Goal: Task Accomplishment & Management: Manage account settings

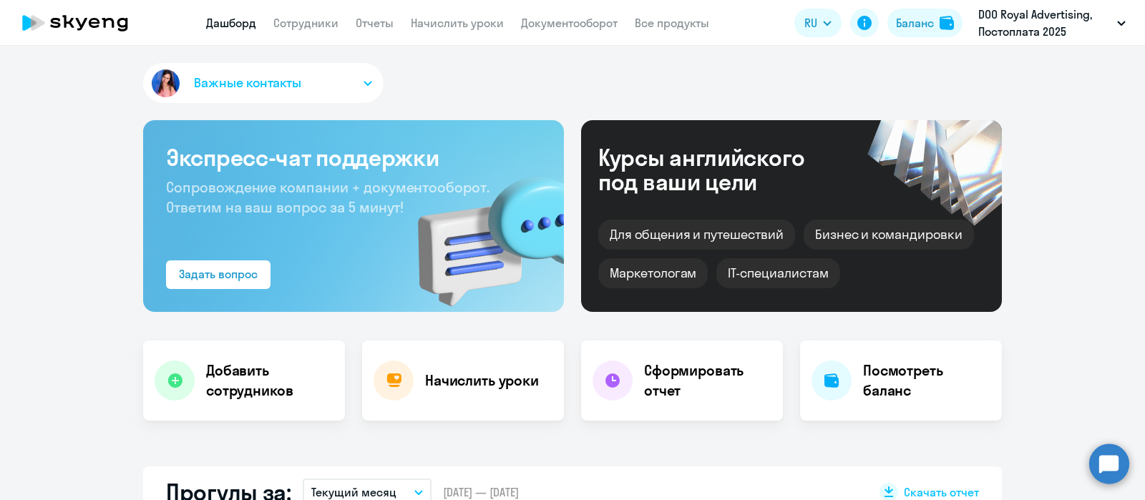
select select "30"
click at [326, 21] on link "Сотрудники" at bounding box center [305, 23] width 65 height 14
select select "30"
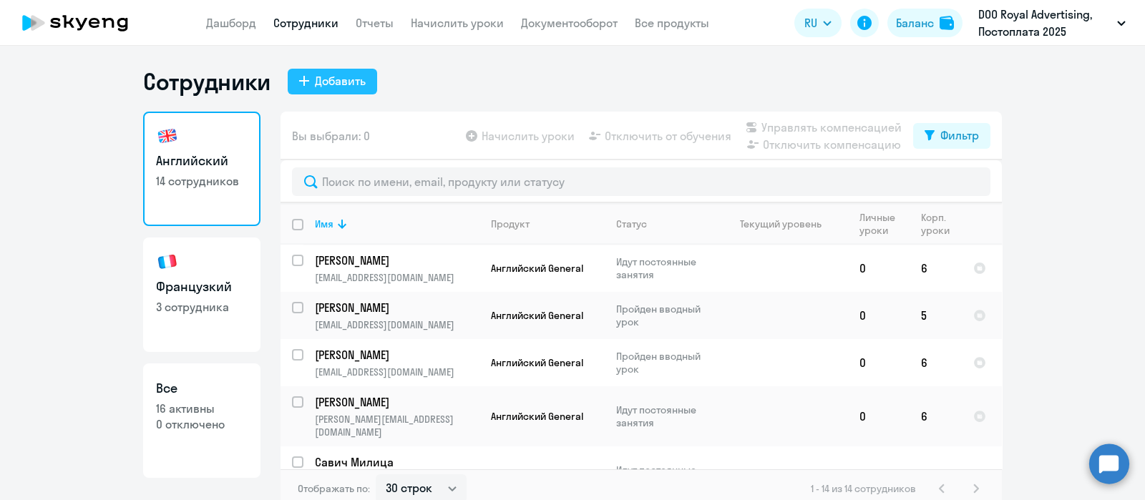
click at [358, 89] on div "Добавить" at bounding box center [340, 80] width 51 height 17
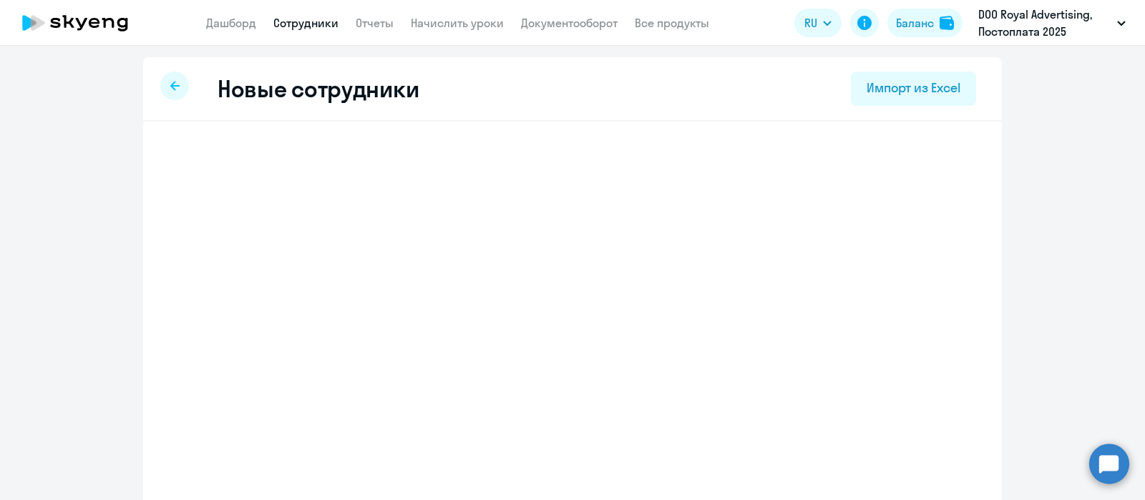
select select "english_adult_not_native_speaker"
select select "3"
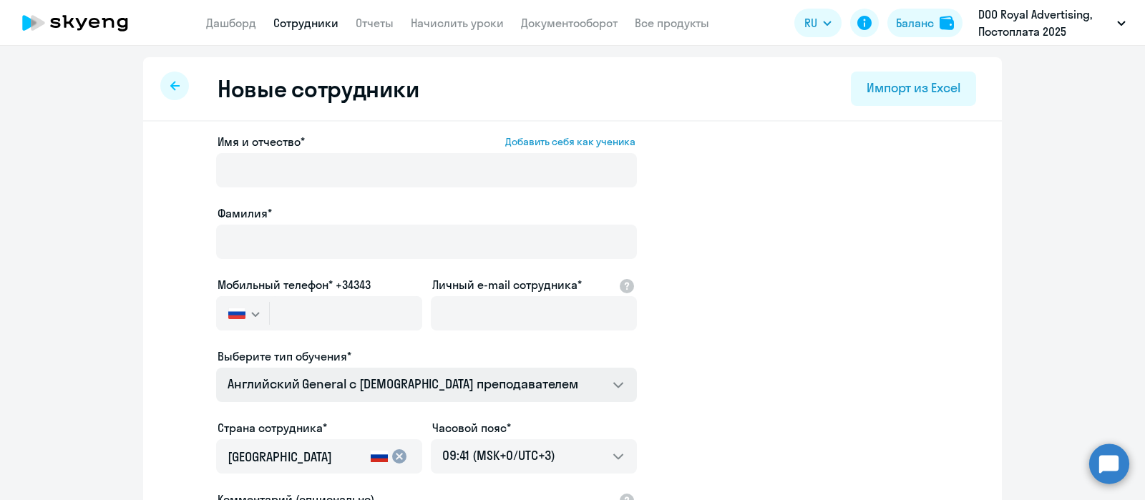
scroll to position [233, 0]
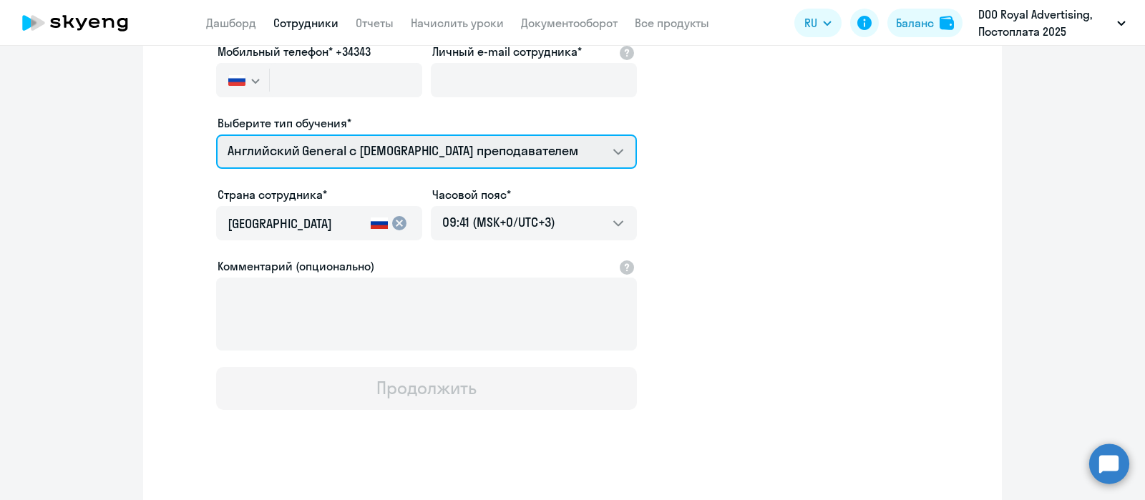
click at [336, 152] on select "Премиум уроки по корейскому языку для взрослых Премиум уроки по испанскому язык…" at bounding box center [426, 152] width 421 height 34
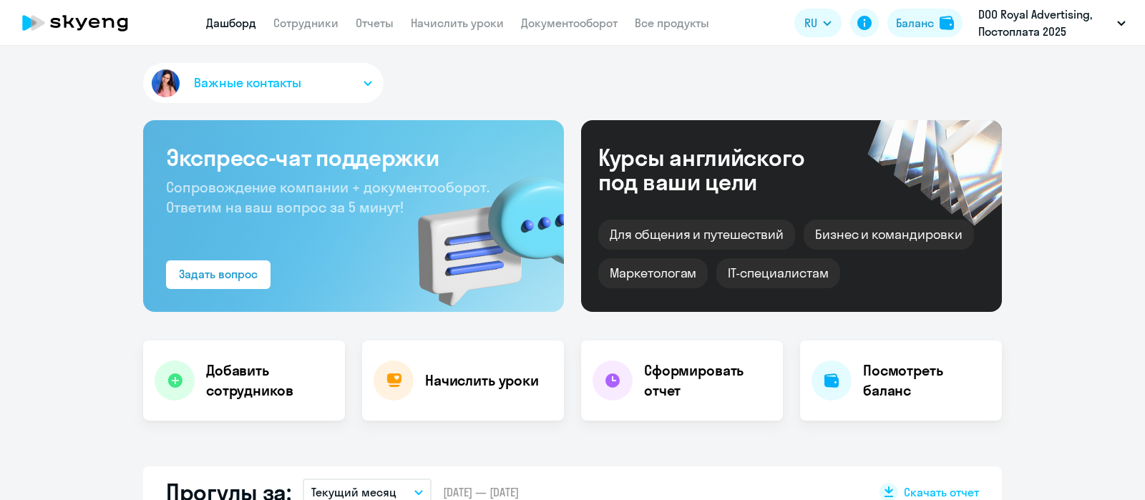
select select "30"
click at [470, 26] on link "Начислить уроки" at bounding box center [457, 23] width 93 height 14
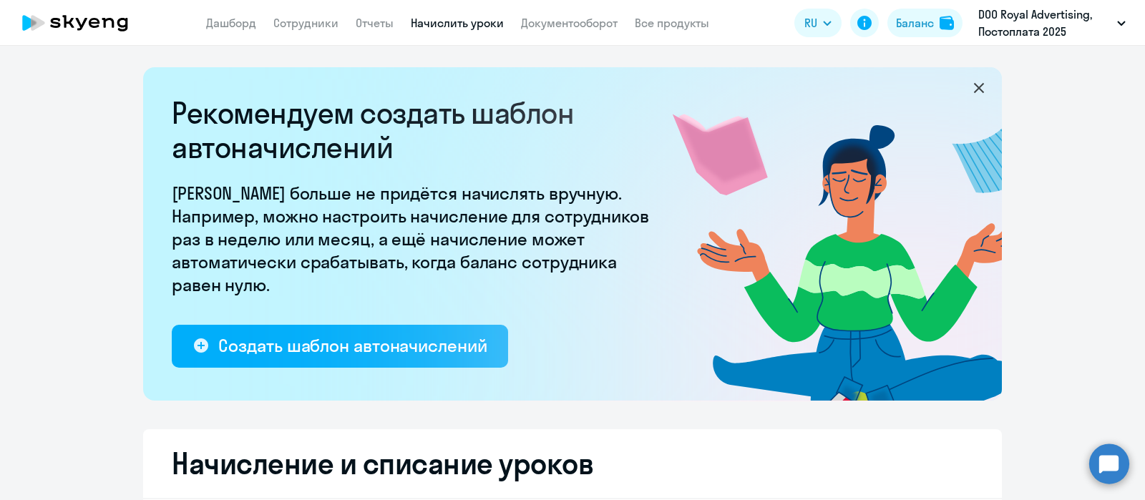
select select "10"
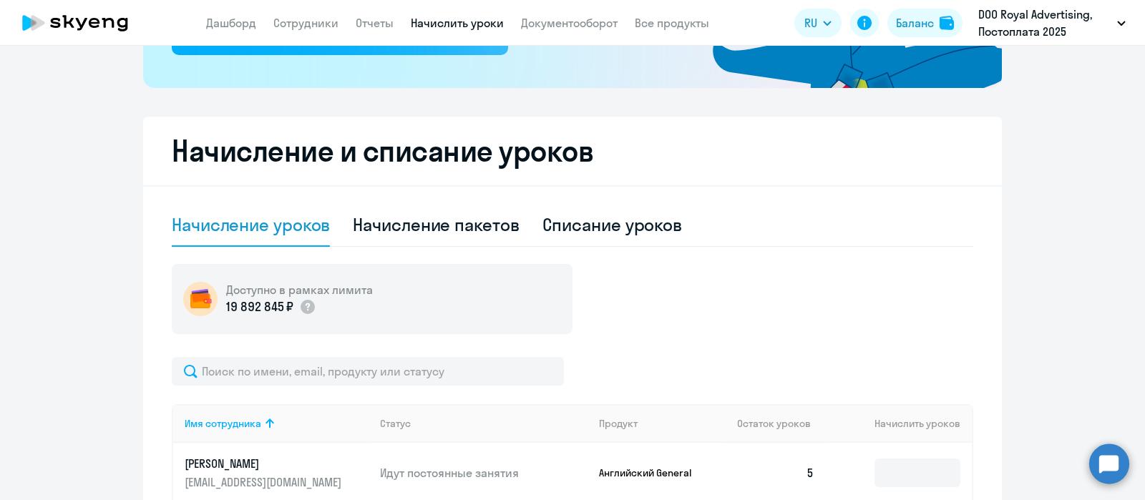
scroll to position [348, 0]
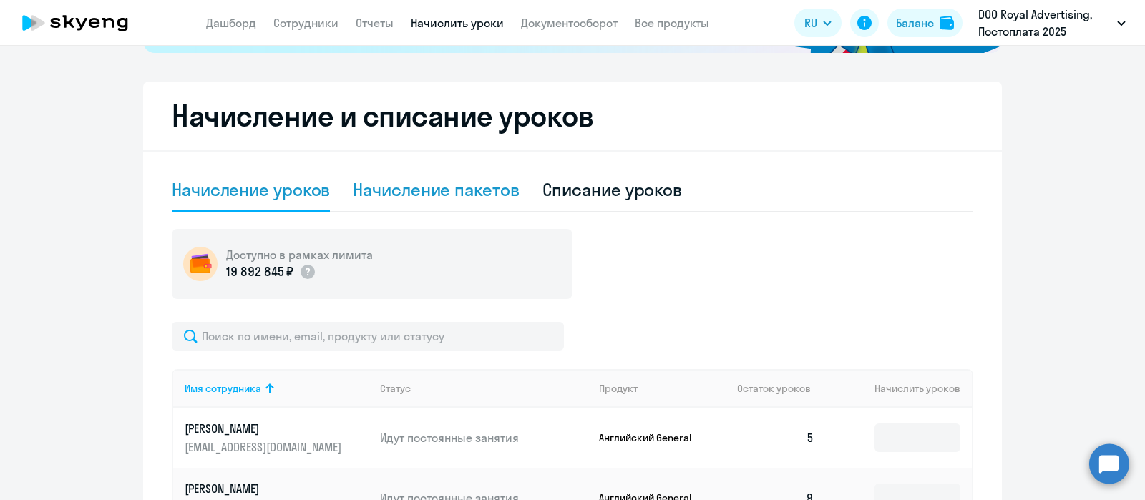
click at [473, 198] on div "Начисление пакетов" at bounding box center [436, 189] width 166 height 23
select select "10"
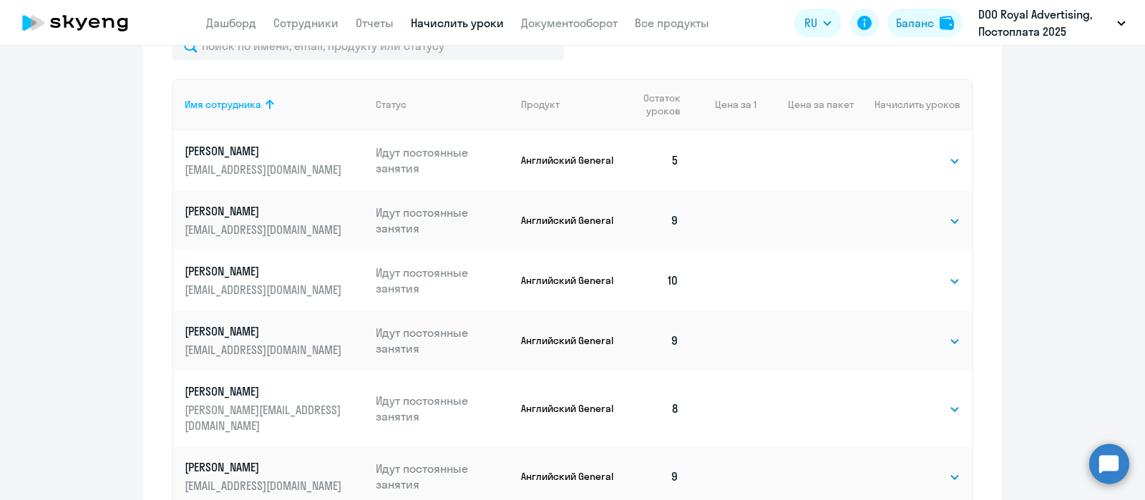
scroll to position [647, 0]
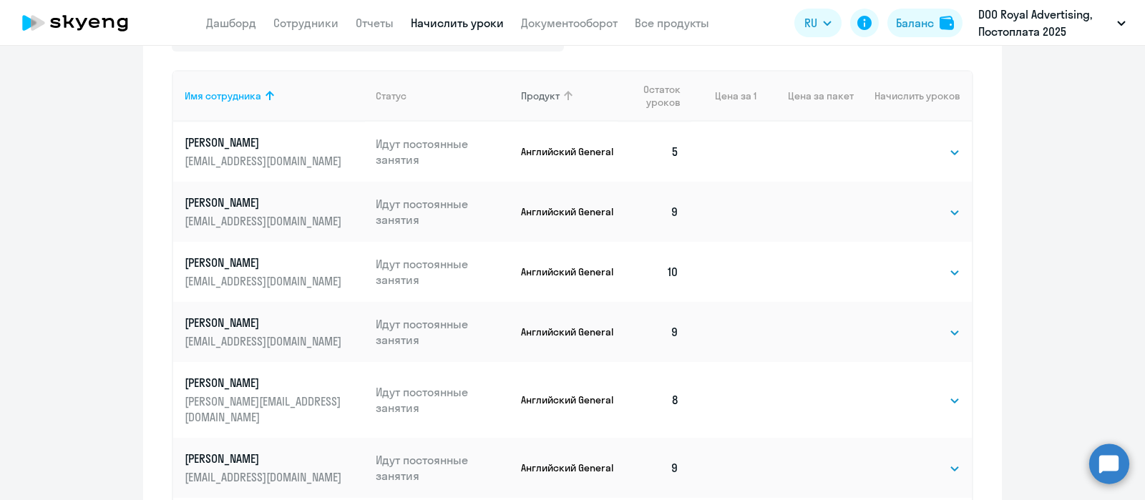
click at [569, 86] on th "Продукт" at bounding box center [564, 96] width 108 height 52
click at [579, 89] on div "Продукт" at bounding box center [569, 95] width 97 height 13
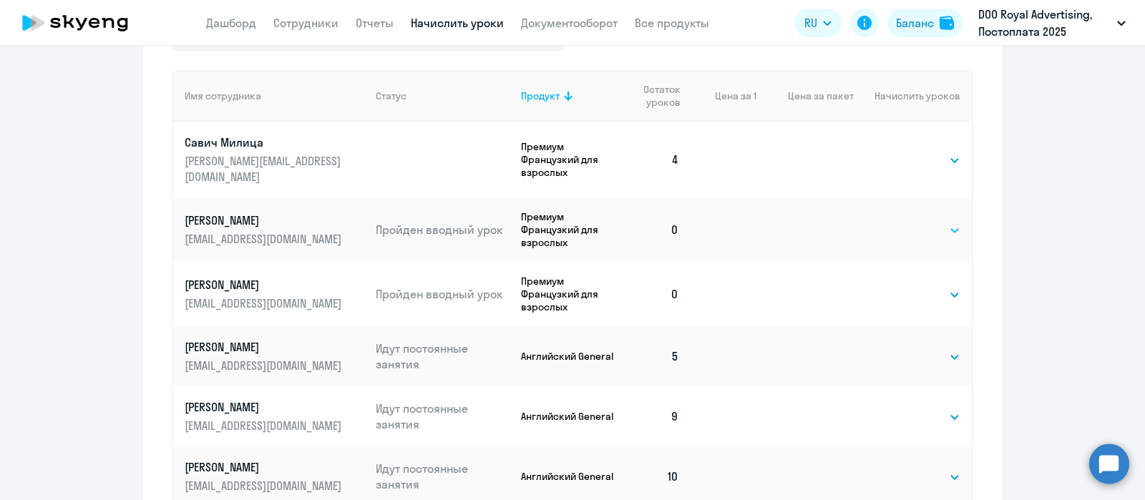
click at [903, 222] on select "Выбрать 4 8 16 32 64 96 128" at bounding box center [931, 230] width 59 height 17
select select "4"
click at [902, 222] on select "Выбрать 4 8 16 32 64 96 128" at bounding box center [931, 230] width 59 height 17
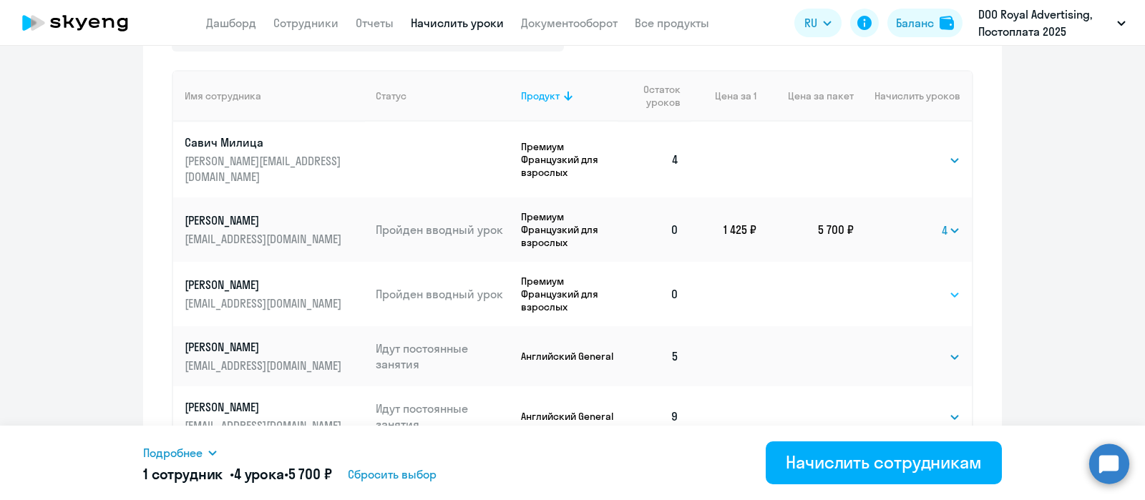
click at [902, 286] on select "Выбрать 4 8 16 32 64 96 128" at bounding box center [931, 294] width 59 height 17
select select "4"
click at [902, 286] on select "Выбрать 4 8 16 32 64 96 128" at bounding box center [931, 294] width 59 height 17
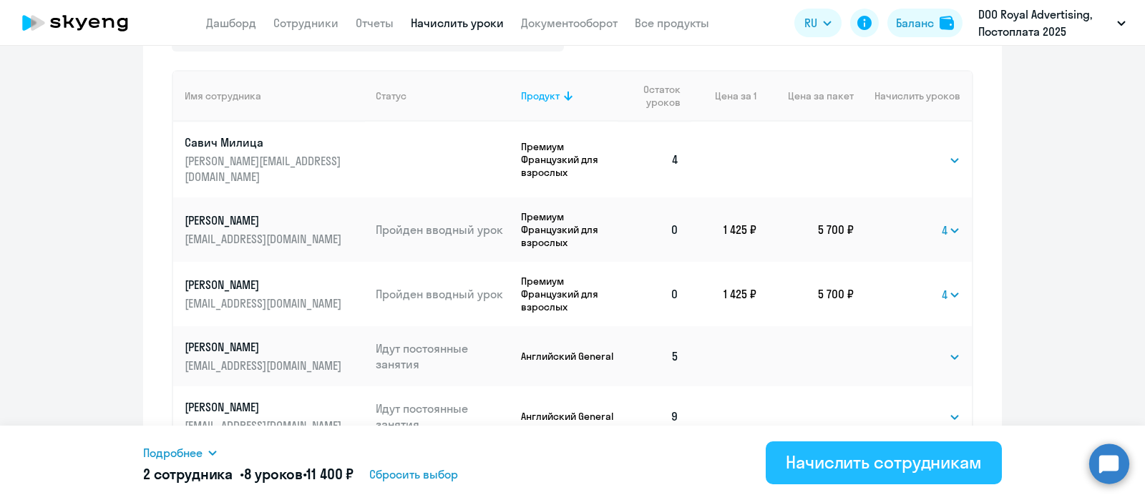
click at [858, 451] on div "Начислить сотрудникам" at bounding box center [884, 462] width 196 height 23
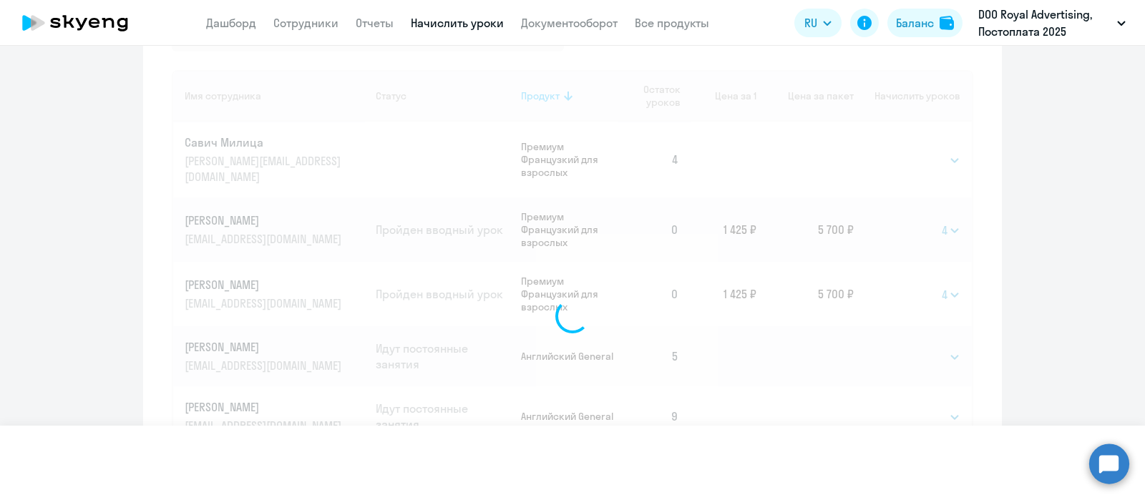
select select
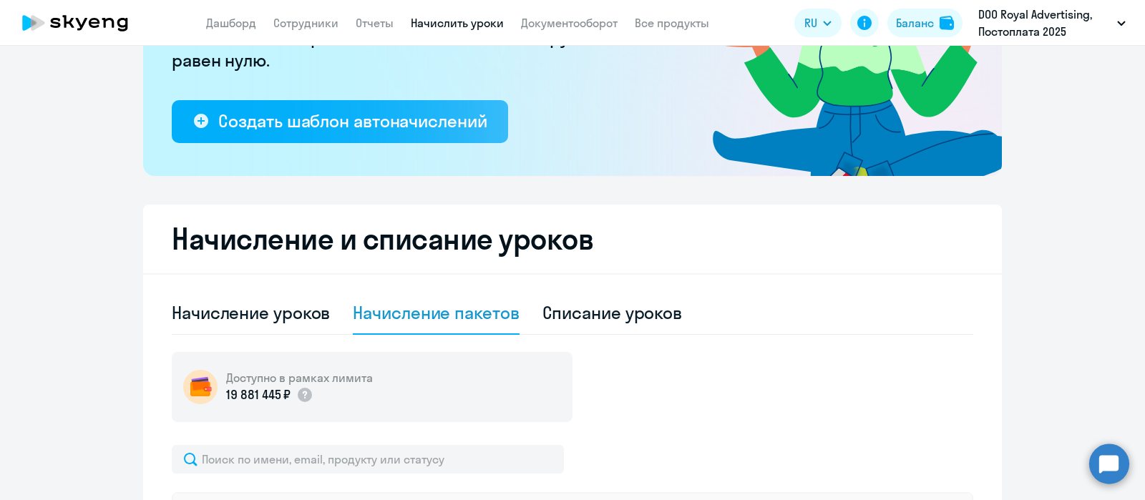
scroll to position [223, 0]
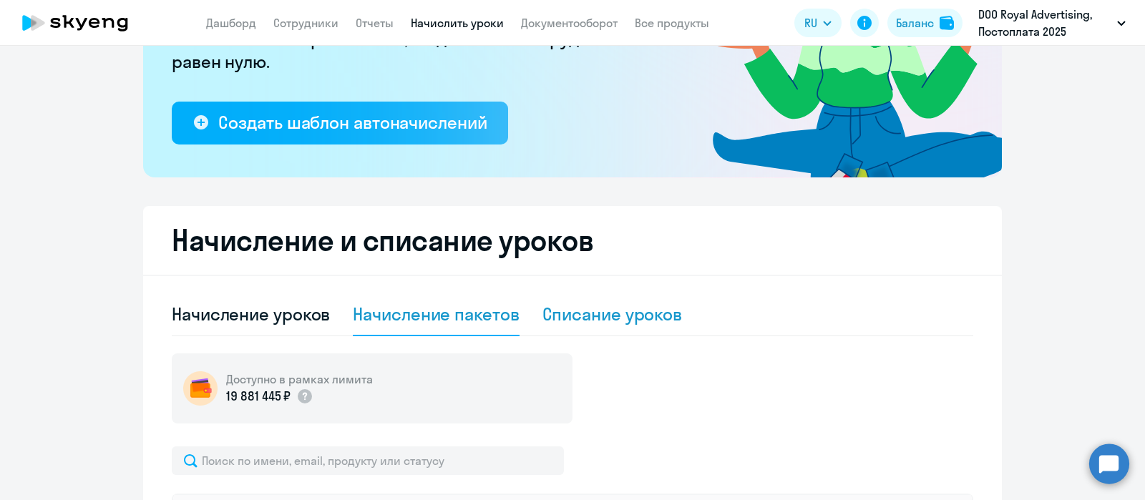
click at [594, 297] on div "Списание уроков" at bounding box center [613, 315] width 140 height 43
select select "10"
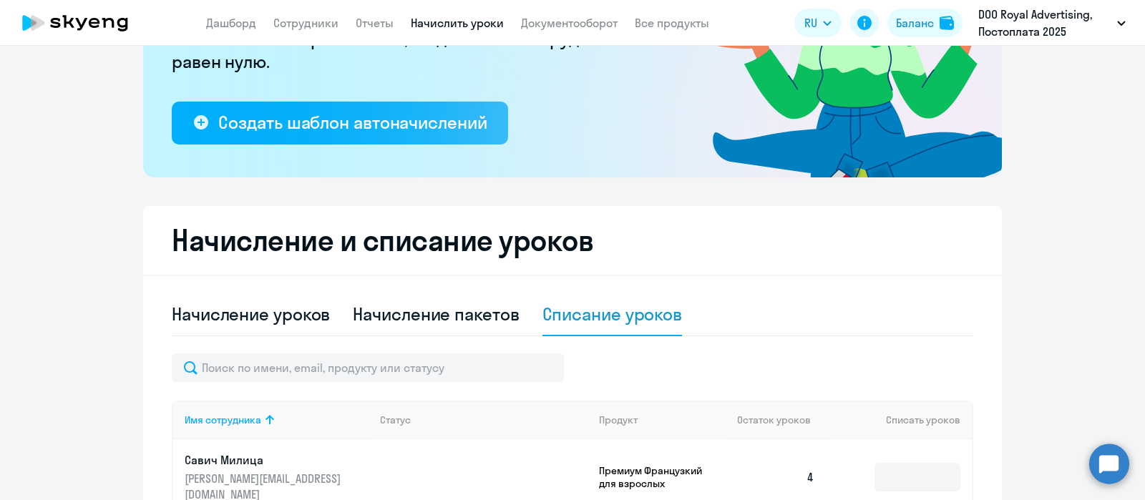
scroll to position [494, 0]
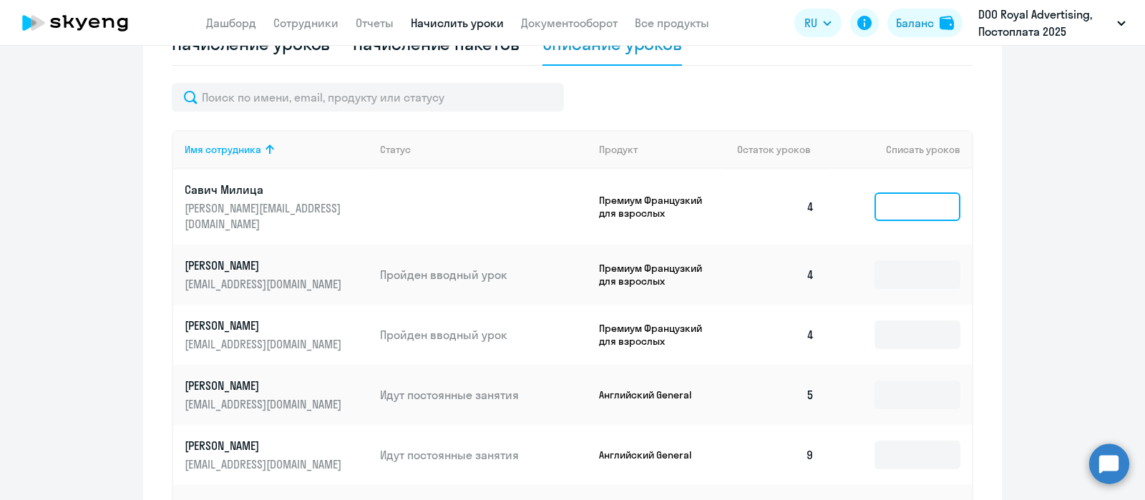
click at [875, 205] on input at bounding box center [918, 207] width 86 height 29
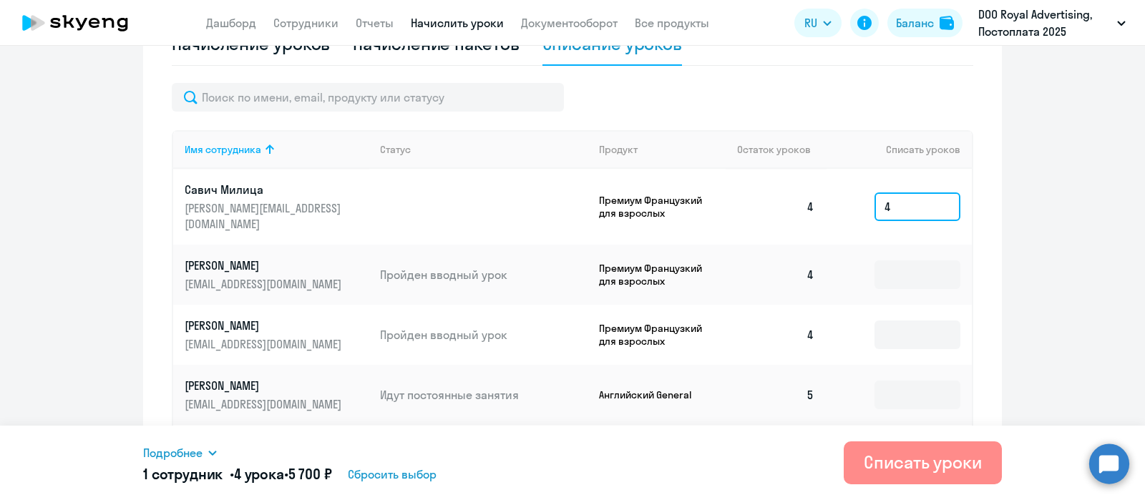
type input "4"
click at [896, 467] on div "Списать уроки" at bounding box center [923, 462] width 118 height 23
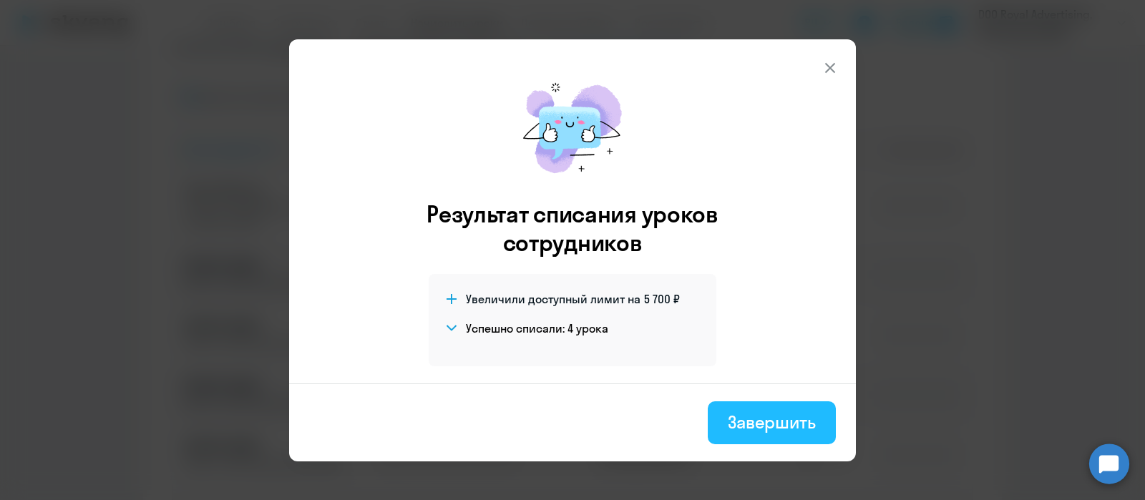
click at [759, 425] on div "Завершить" at bounding box center [772, 422] width 88 height 23
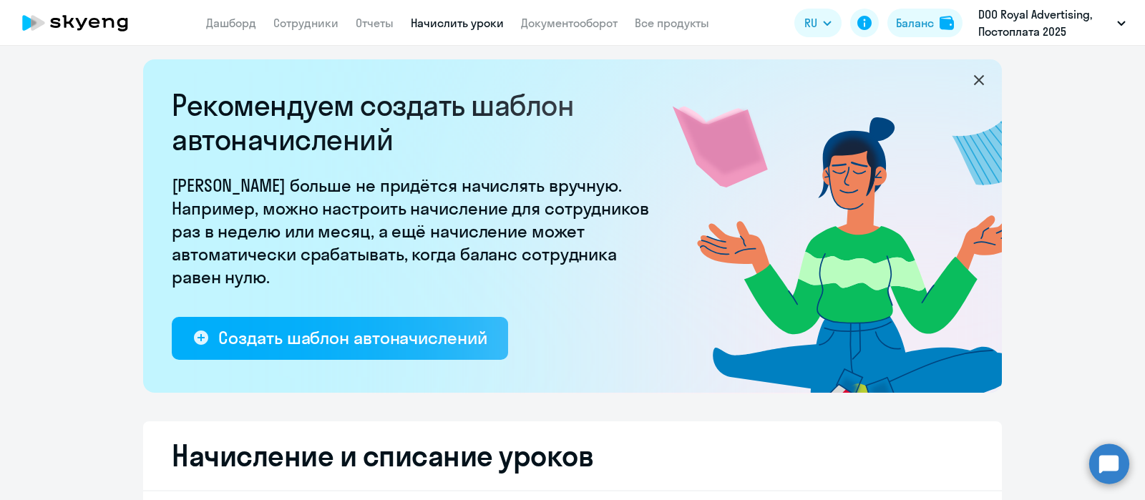
scroll to position [0, 0]
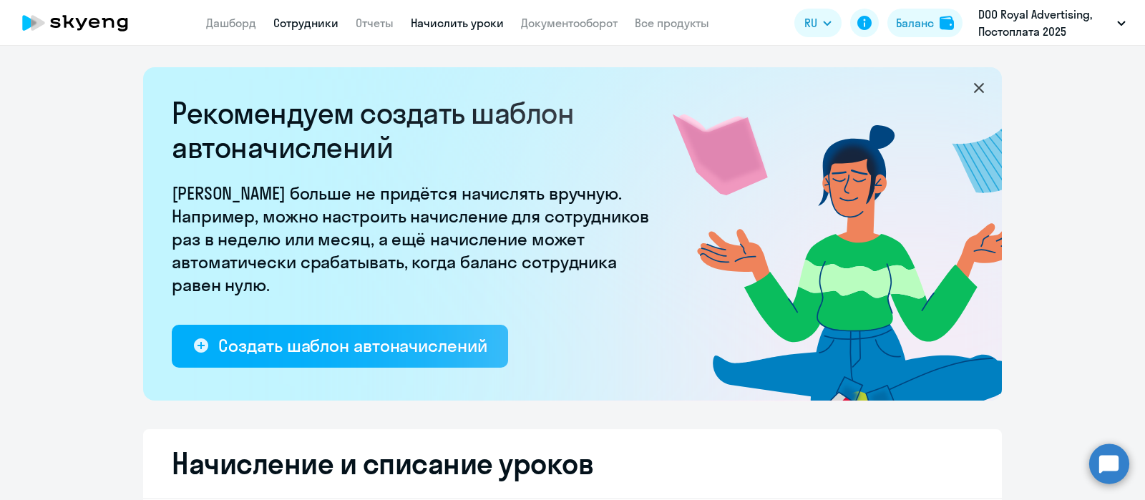
click at [324, 25] on link "Сотрудники" at bounding box center [305, 23] width 65 height 14
select select "30"
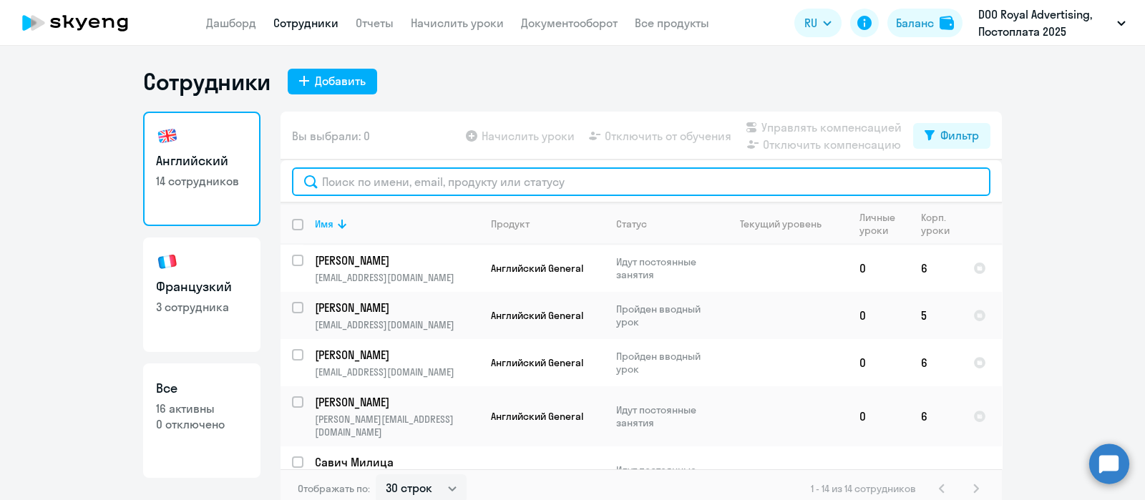
click at [486, 179] on input "text" at bounding box center [641, 182] width 699 height 29
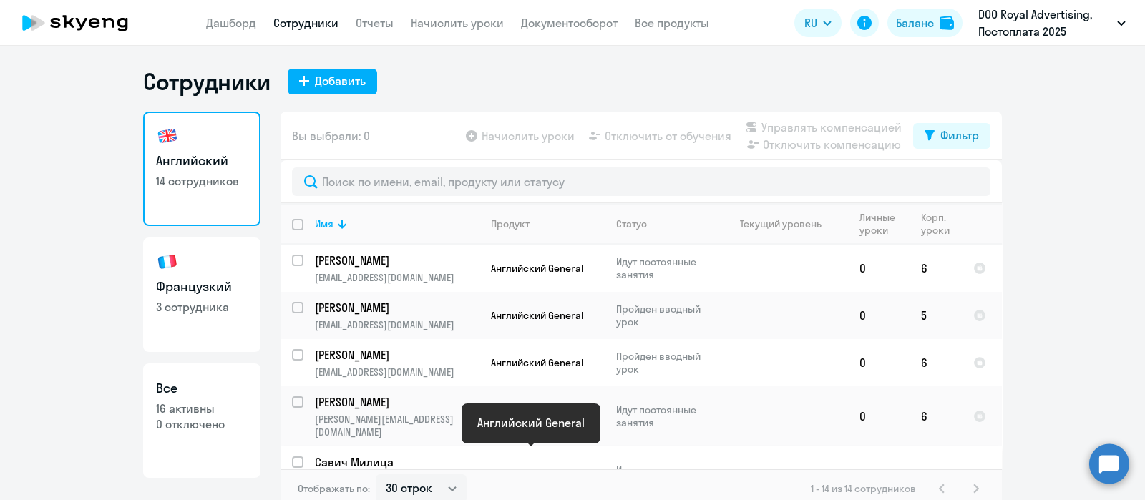
click at [505, 470] on span "Английский General" at bounding box center [537, 476] width 92 height 13
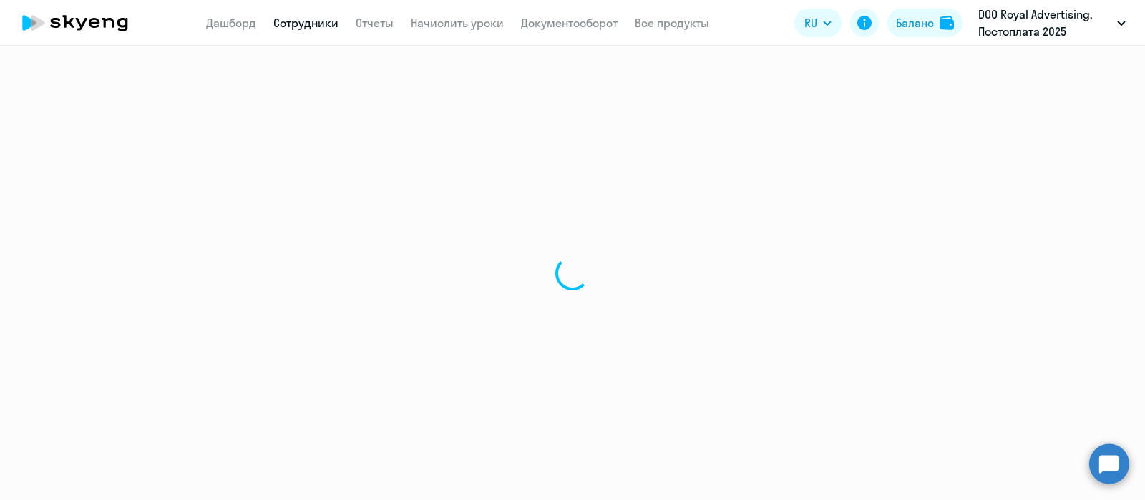
select select "english"
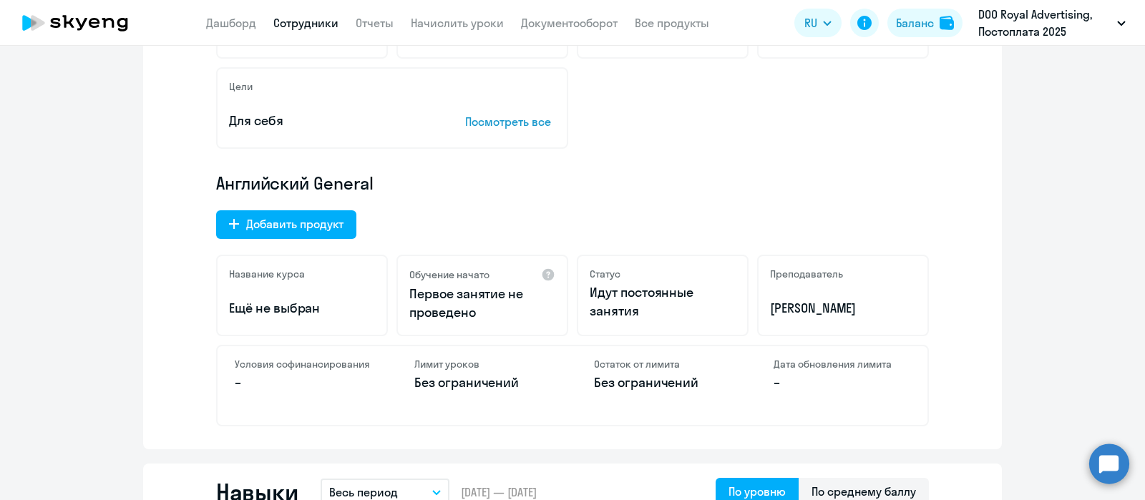
scroll to position [368, 0]
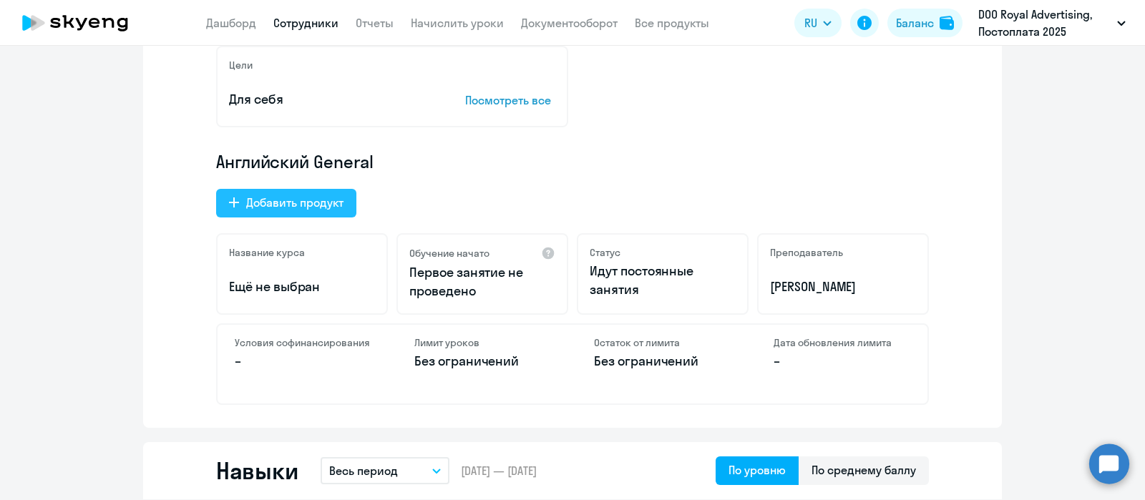
click at [318, 208] on div "Добавить продукт" at bounding box center [294, 202] width 97 height 17
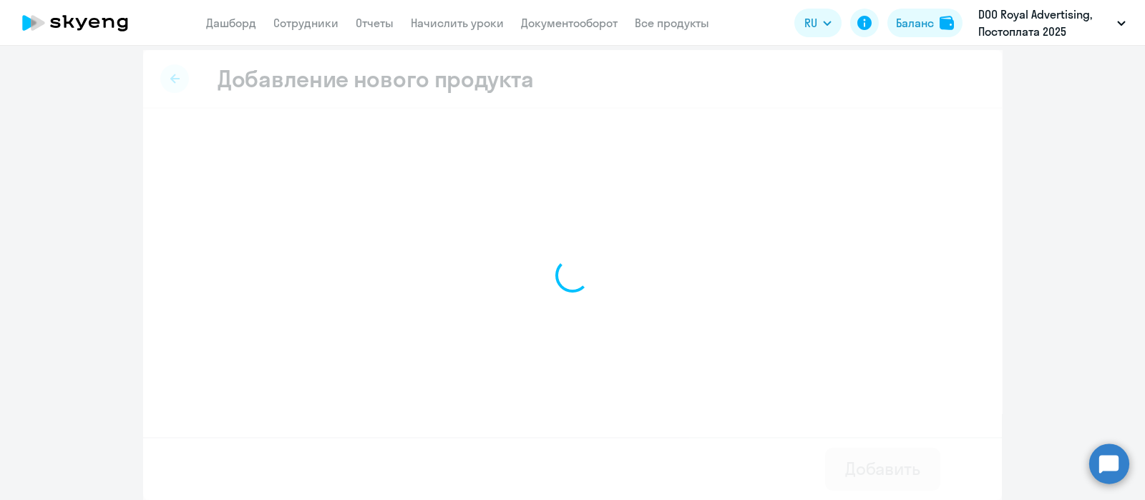
scroll to position [7, 0]
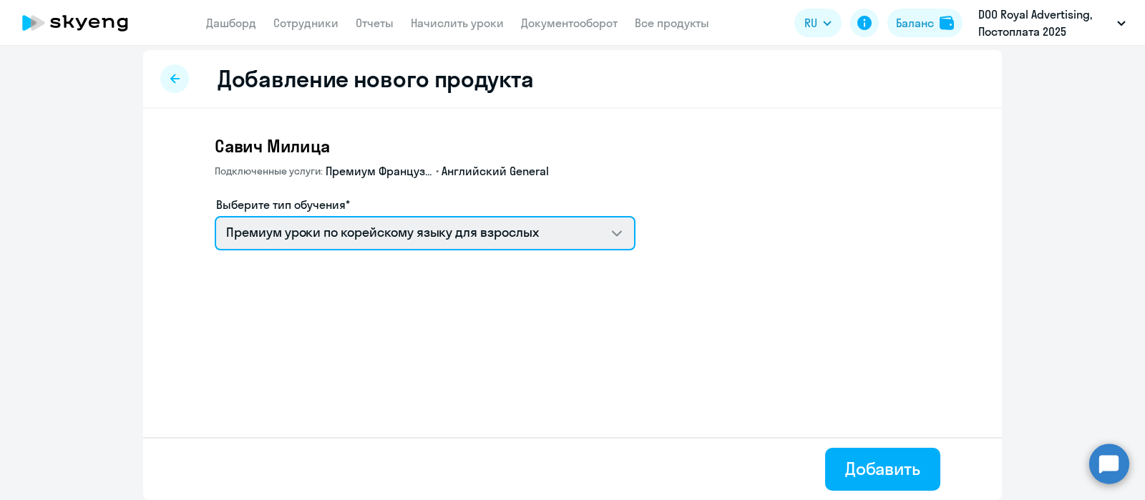
click at [336, 233] on select "Премиум уроки по корейскому языку для взрослых Премиум уроки по испанскому язык…" at bounding box center [425, 233] width 421 height 34
select select "spanish_adult_not_native_speaker_premium"
click at [215, 216] on select "Премиум уроки по корейскому языку для взрослых Премиум уроки по испанскому язык…" at bounding box center [425, 233] width 421 height 34
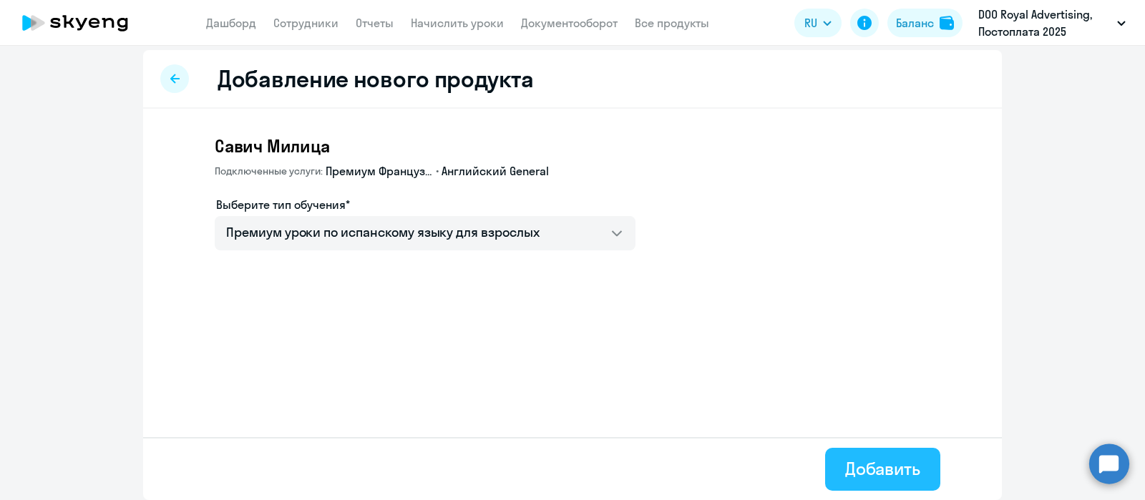
click at [848, 464] on div "Добавить" at bounding box center [882, 468] width 75 height 23
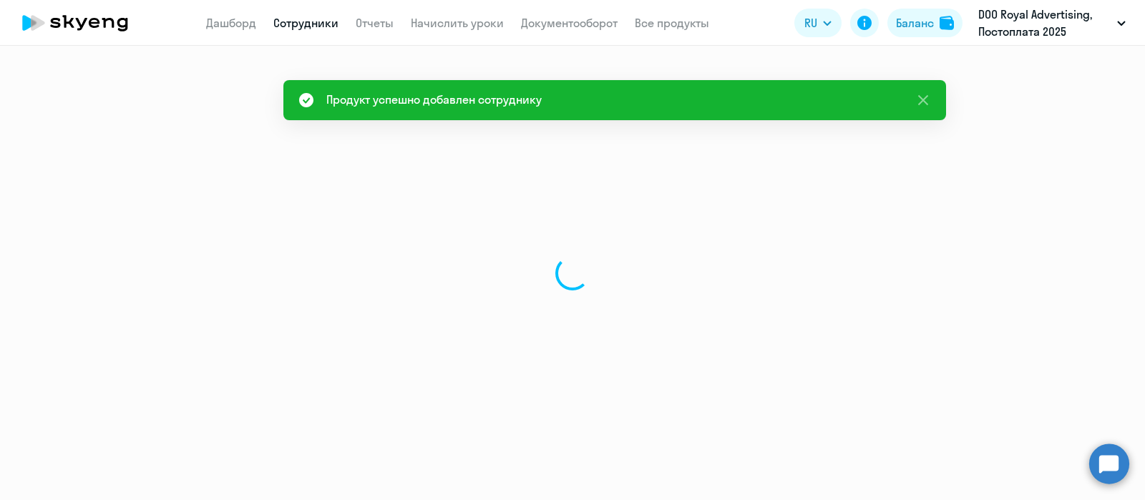
select select "english"
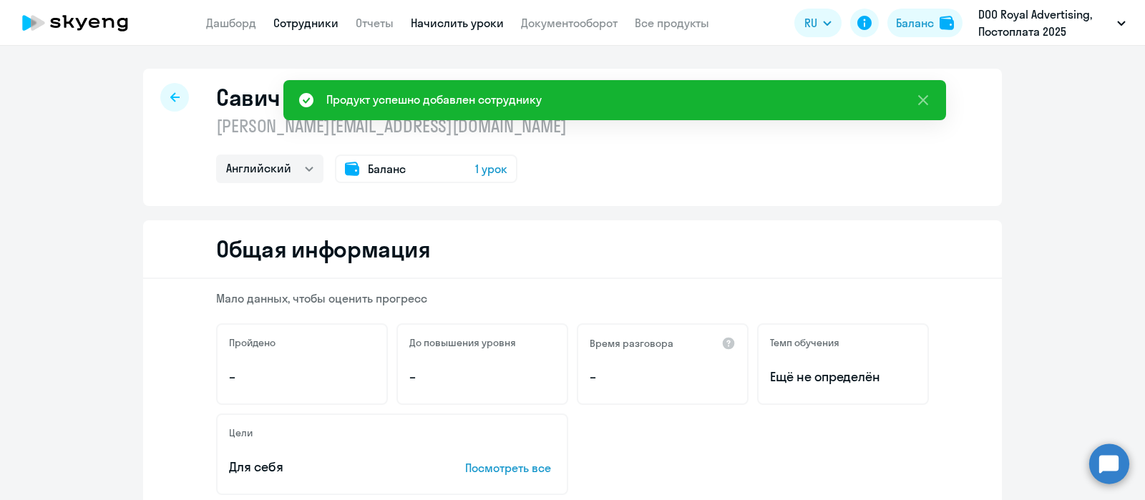
click at [488, 23] on link "Начислить уроки" at bounding box center [457, 23] width 93 height 14
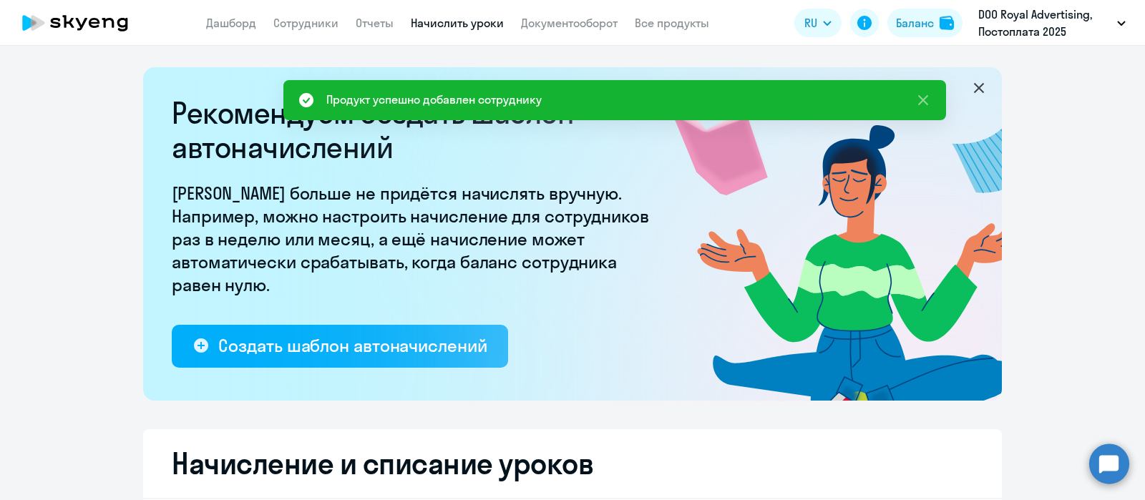
select select "10"
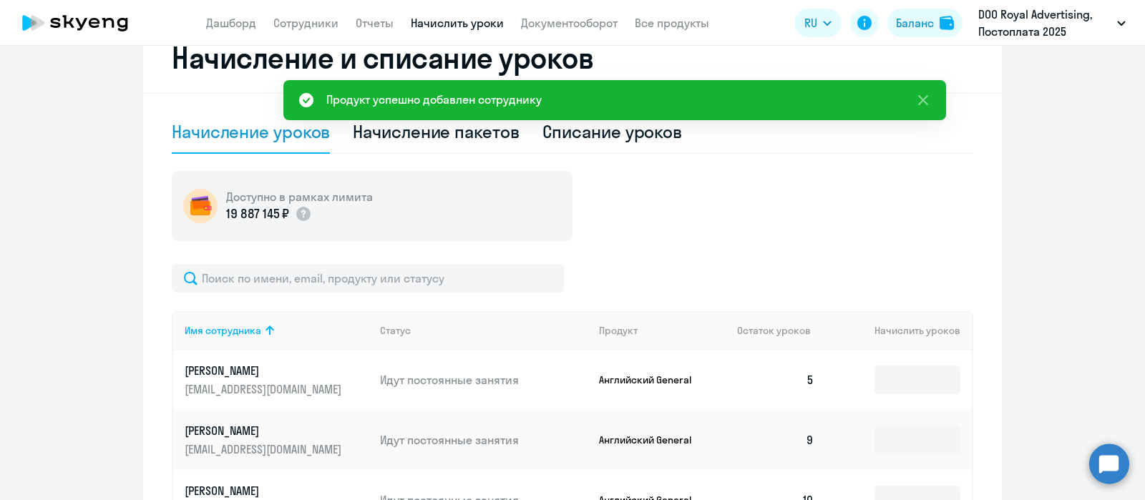
scroll to position [417, 0]
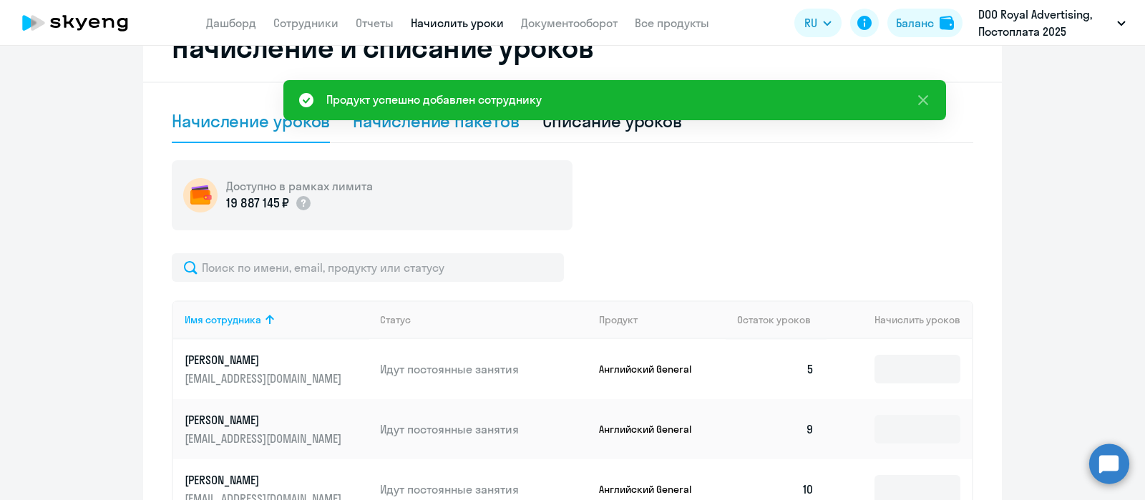
click at [501, 130] on div "Начисление пакетов" at bounding box center [436, 121] width 166 height 23
select select "10"
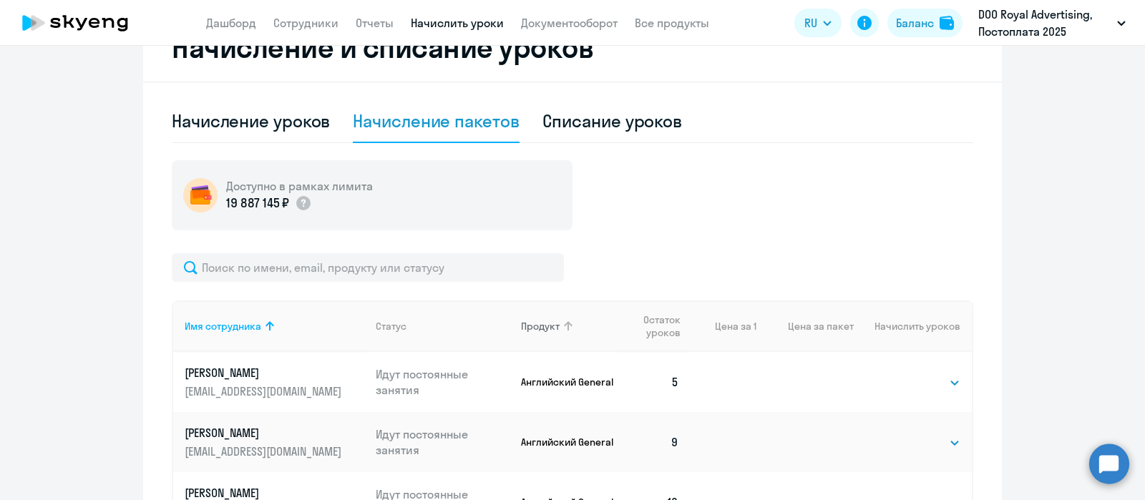
click at [536, 329] on div "Продукт" at bounding box center [540, 326] width 39 height 13
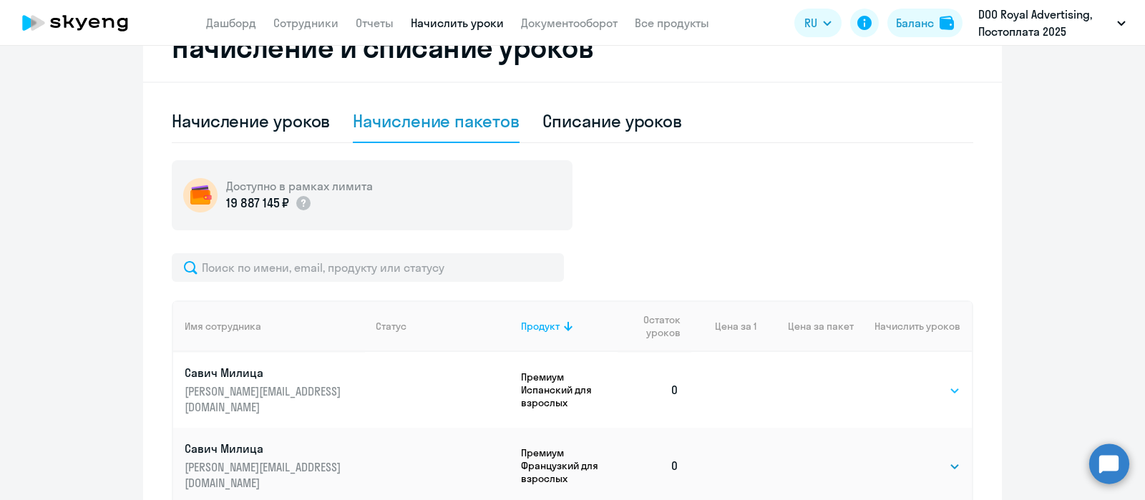
click at [916, 384] on select "Выбрать 4 8 16 32 64 96 128" at bounding box center [931, 390] width 59 height 17
select select "4"
click at [902, 382] on select "Выбрать 4 8 16 32 64 96 128" at bounding box center [931, 390] width 59 height 17
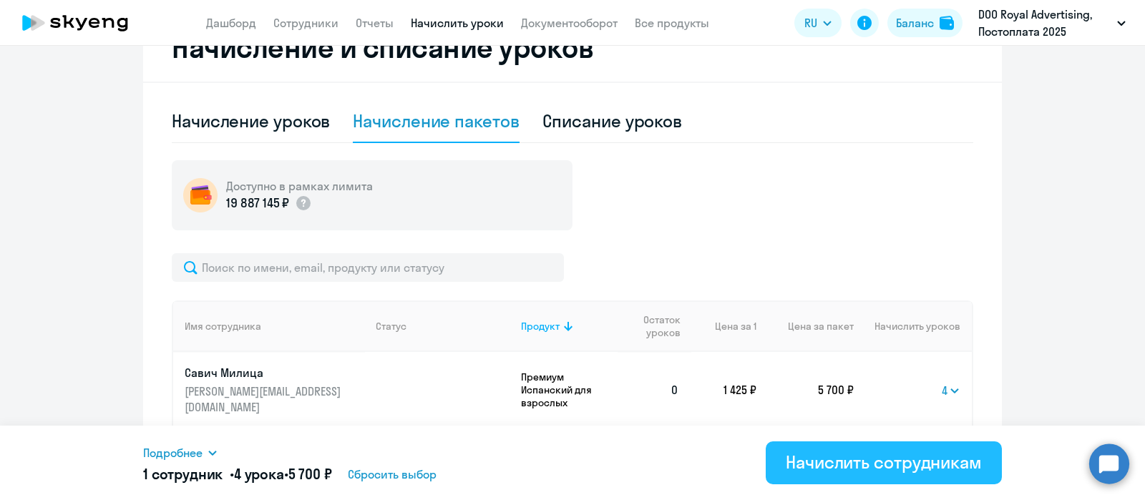
click at [883, 457] on div "Начислить сотрудникам" at bounding box center [884, 462] width 196 height 23
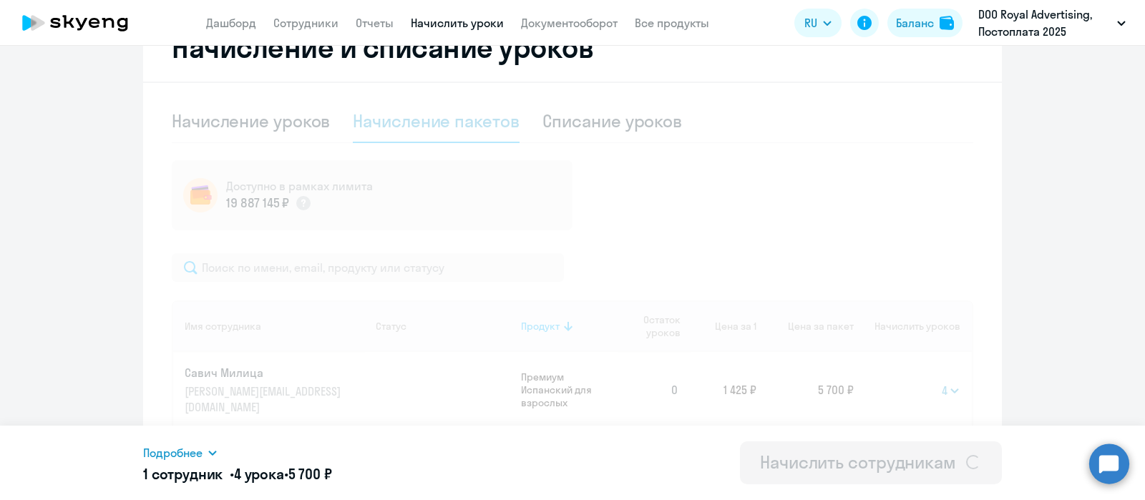
select select
